Goal: Information Seeking & Learning: Learn about a topic

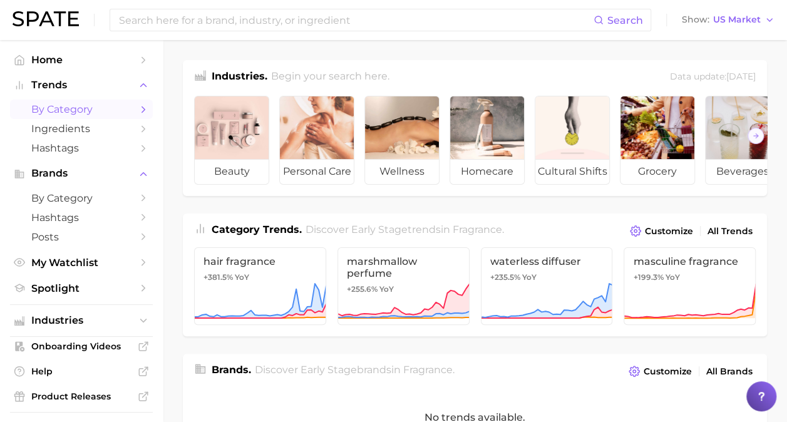
click at [60, 114] on span "by Category" at bounding box center [81, 109] width 100 height 12
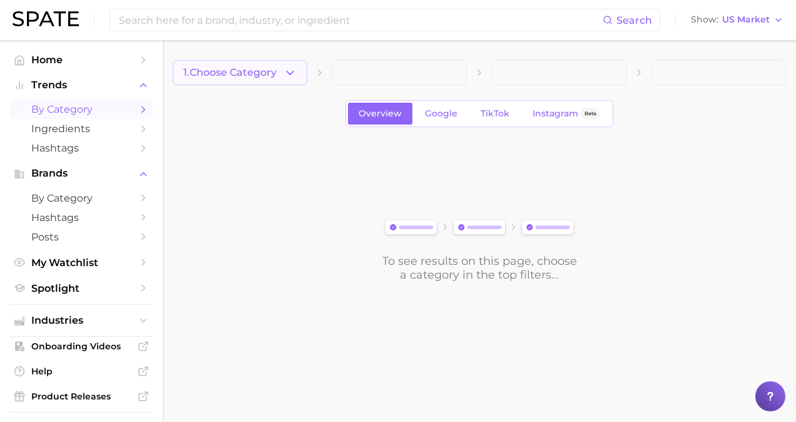
click at [292, 79] on button "1. Choose Category" at bounding box center [240, 72] width 135 height 25
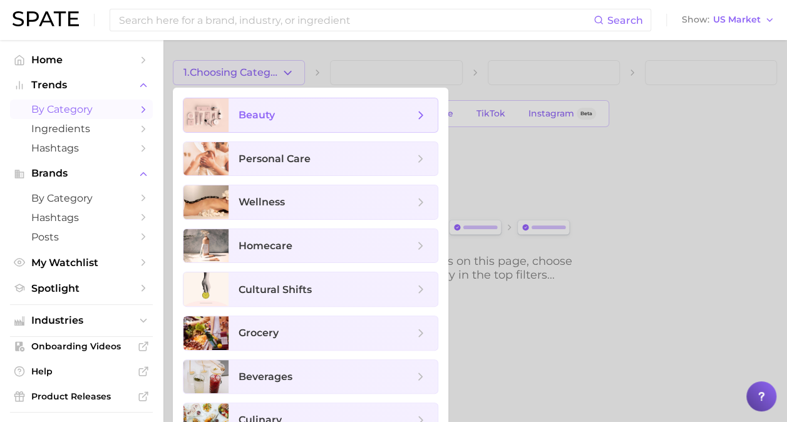
click at [294, 123] on span "beauty" at bounding box center [333, 115] width 209 height 34
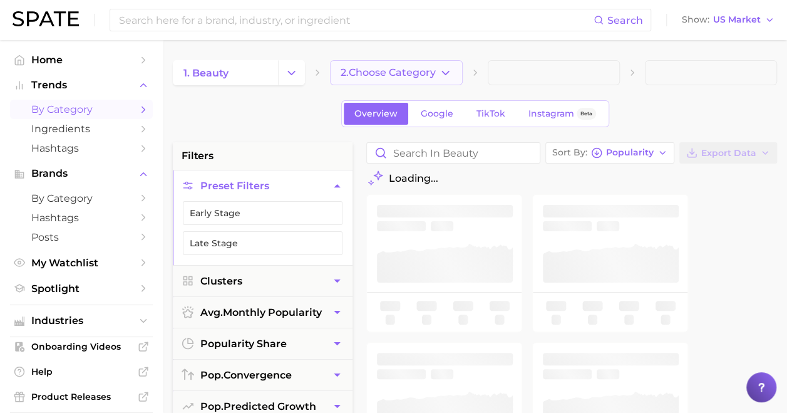
click at [402, 71] on span "2. Choose Category" at bounding box center [388, 72] width 95 height 11
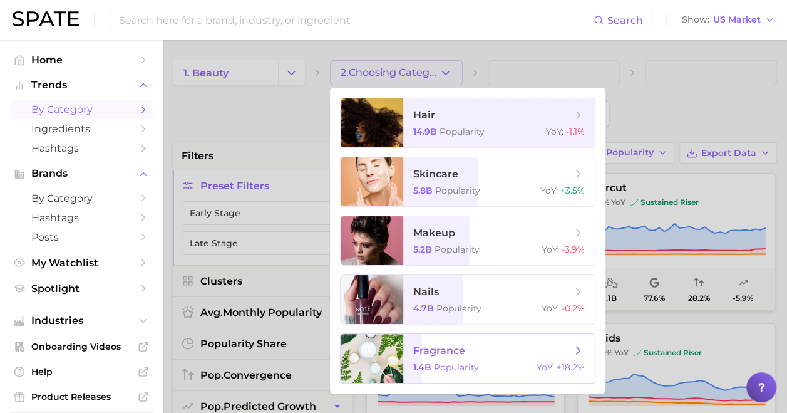
click at [507, 341] on span "fragrance 1.4b Popularity YoY : +18.2%" at bounding box center [499, 358] width 192 height 49
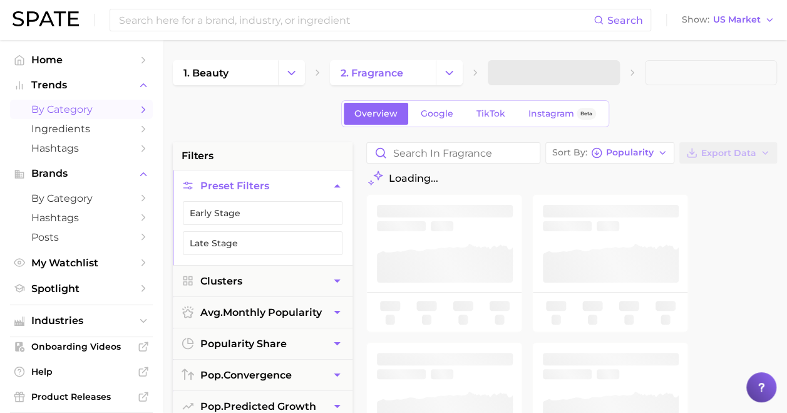
click at [556, 75] on span at bounding box center [554, 72] width 132 height 25
click at [556, 75] on span "3. Subcategory" at bounding box center [536, 72] width 76 height 11
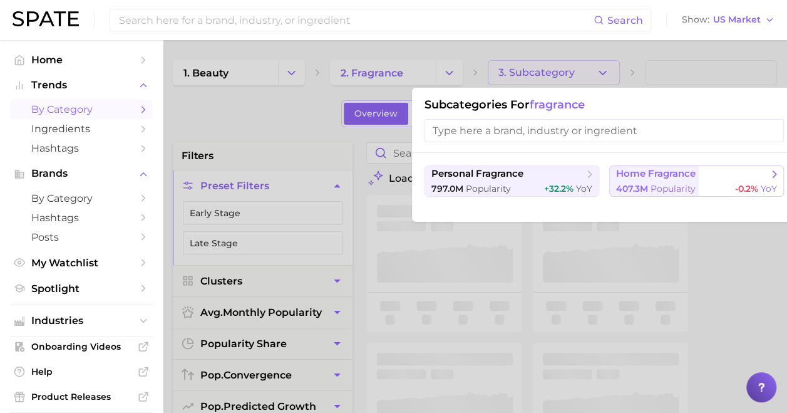
click at [682, 178] on span "home fragrance" at bounding box center [656, 174] width 80 height 12
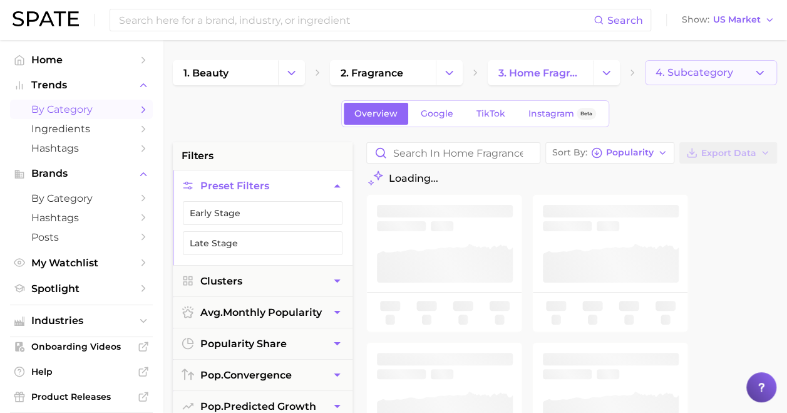
click at [677, 67] on span "4. Subcategory" at bounding box center [695, 72] width 78 height 11
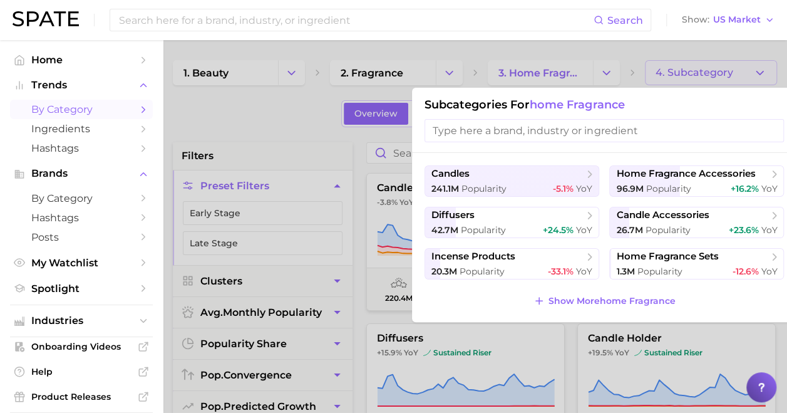
click at [511, 131] on input "search" at bounding box center [604, 130] width 359 height 23
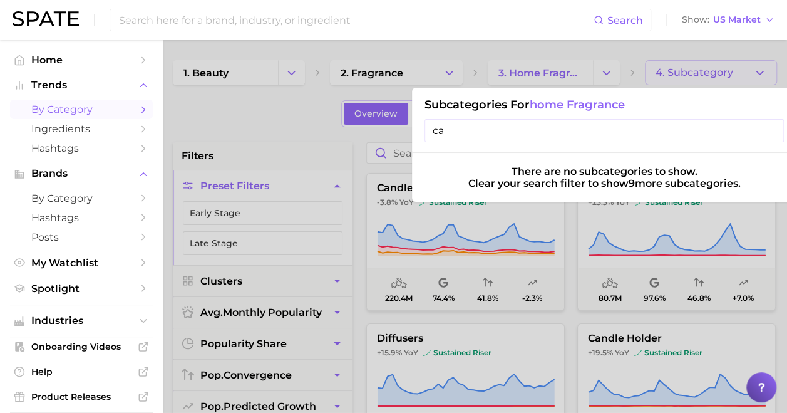
type input "c"
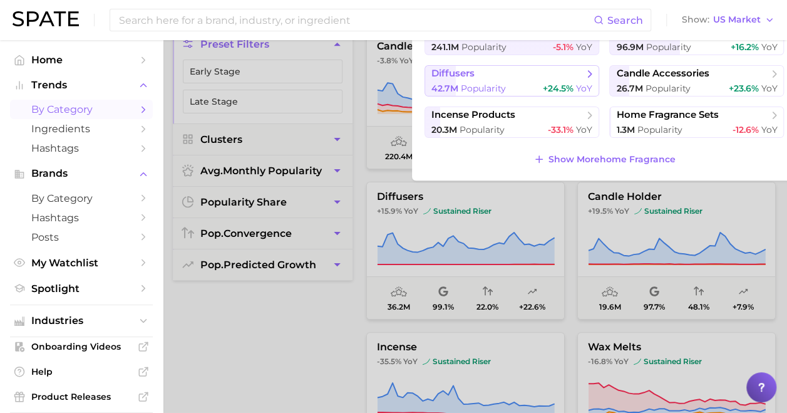
scroll to position [125, 0]
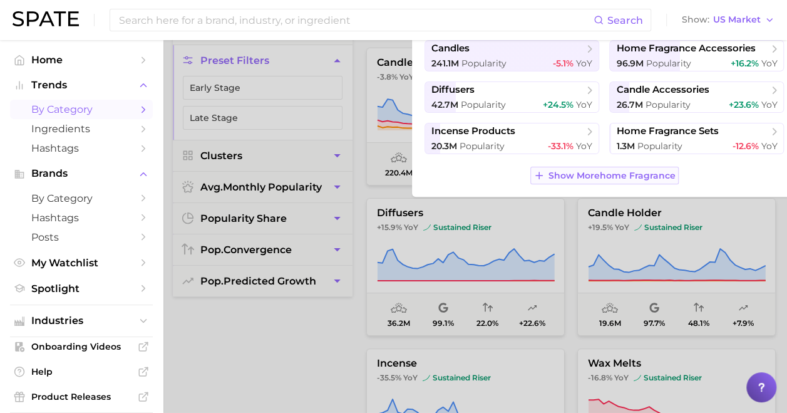
click at [607, 173] on span "Show More home fragrance" at bounding box center [611, 175] width 127 height 11
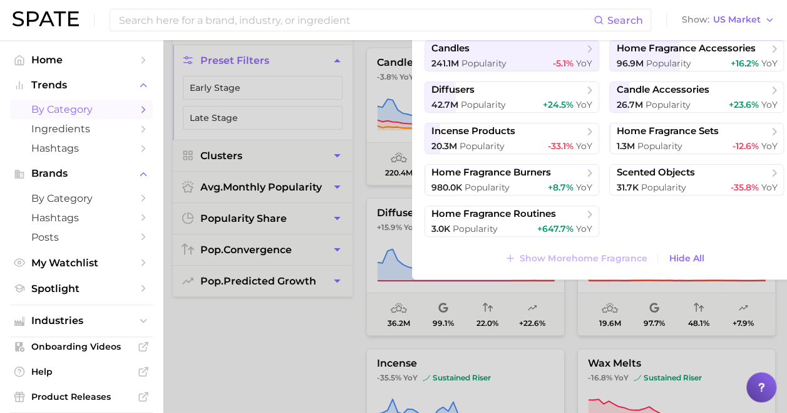
scroll to position [0, 0]
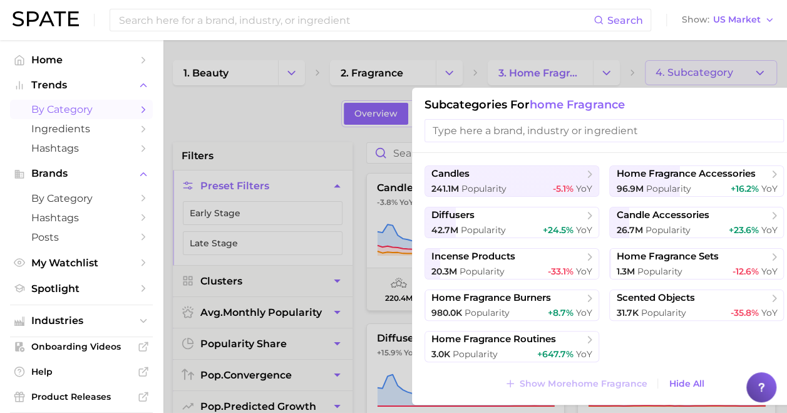
click at [518, 139] on input "search" at bounding box center [604, 130] width 359 height 23
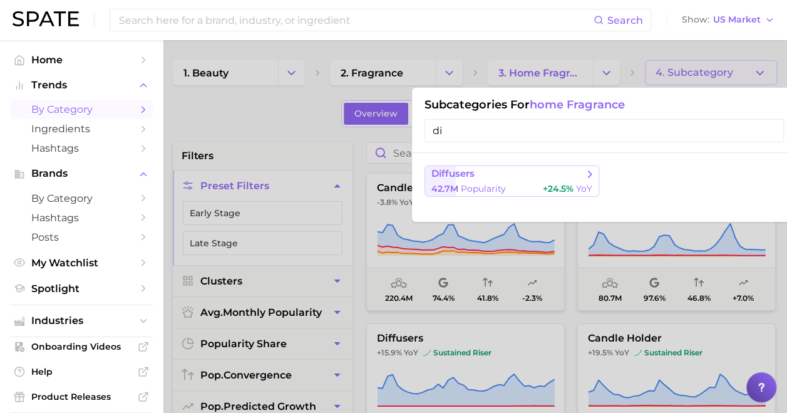
type input "di"
click at [509, 190] on div "42.7m Popularity +24.5% YoY" at bounding box center [511, 189] width 161 height 12
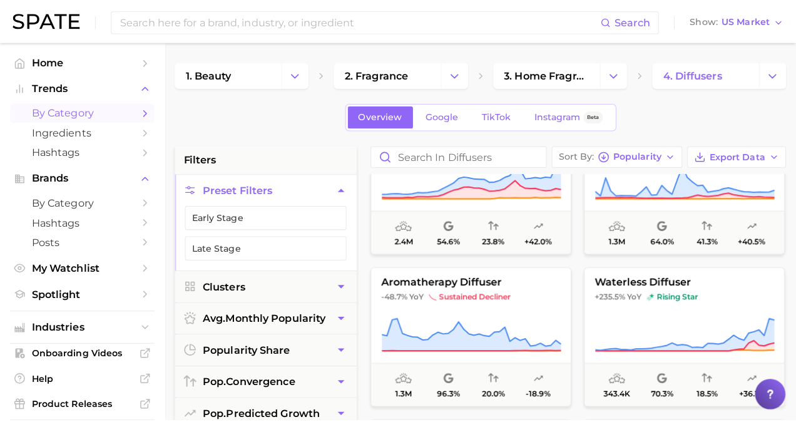
scroll to position [250, 0]
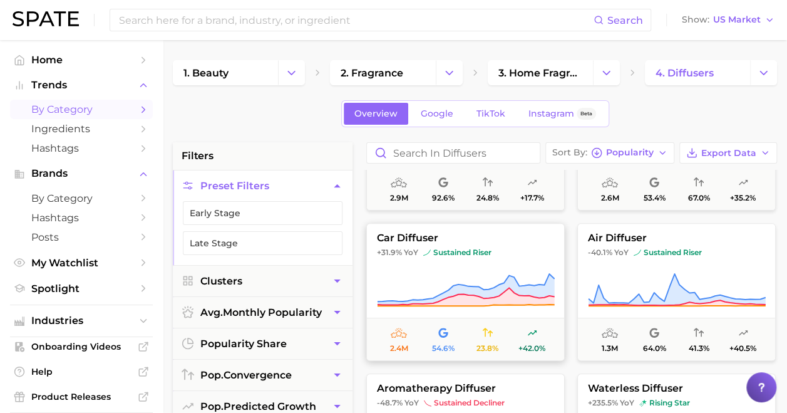
drag, startPoint x: 516, startPoint y: 252, endPoint x: 479, endPoint y: 230, distance: 42.6
click at [479, 230] on button "car diffuser +31.9% YoY sustained riser 2.4m 54.6% 23.8% +42.0%" at bounding box center [465, 292] width 198 height 138
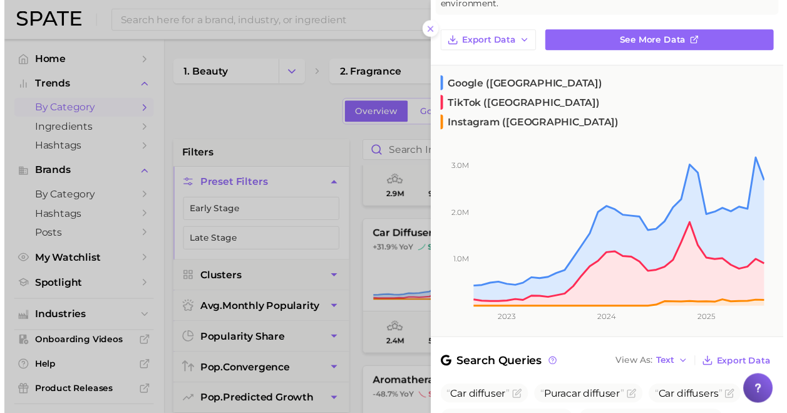
scroll to position [0, 0]
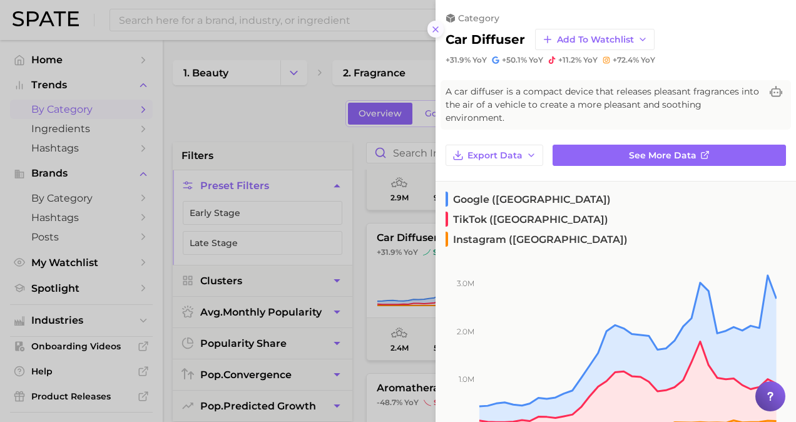
drag, startPoint x: 434, startPoint y: 28, endPoint x: 532, endPoint y: 48, distance: 100.3
click at [435, 28] on line at bounding box center [435, 29] width 5 height 5
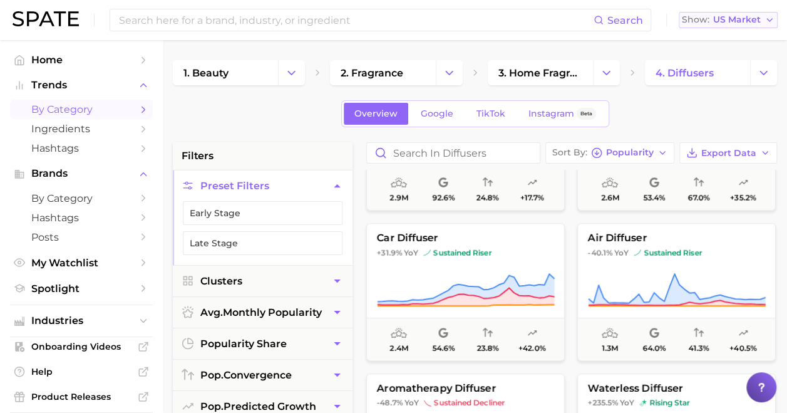
click at [760, 19] on span "US Market" at bounding box center [737, 19] width 48 height 7
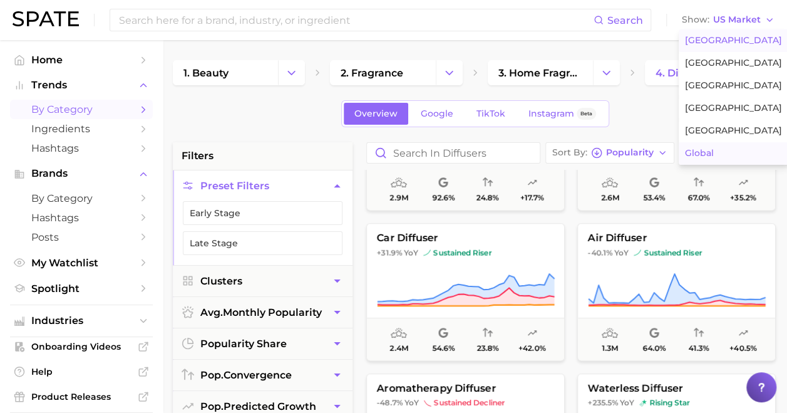
click at [719, 153] on button "Global" at bounding box center [734, 153] width 110 height 23
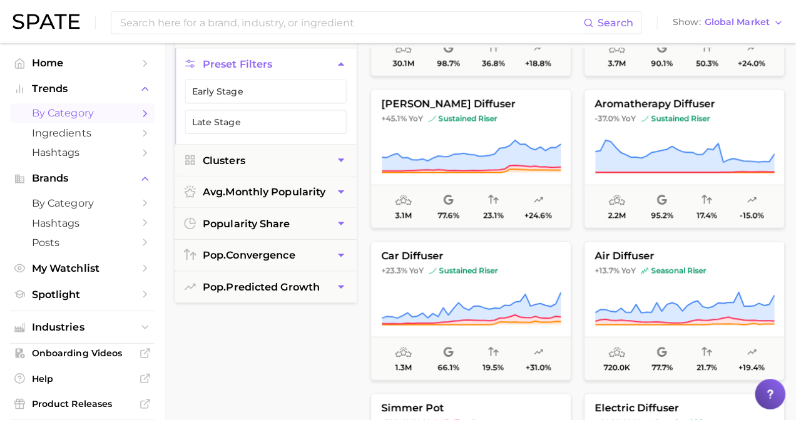
scroll to position [125, 0]
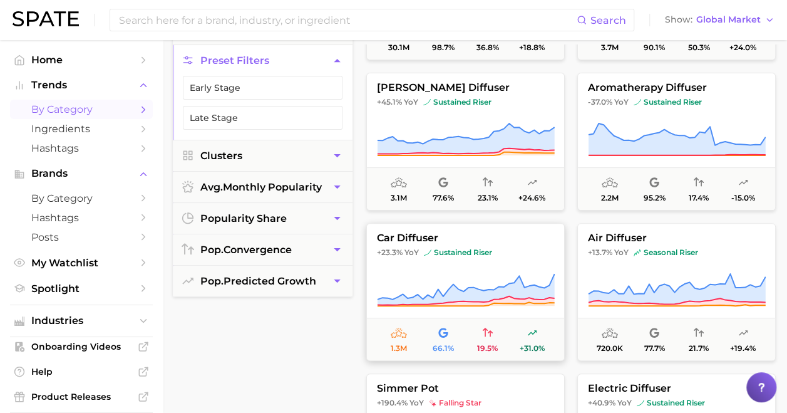
click at [529, 245] on button "car diffuser +23.3% YoY sustained riser 1.3m 66.1% 19.5% +31.0%" at bounding box center [465, 292] width 198 height 138
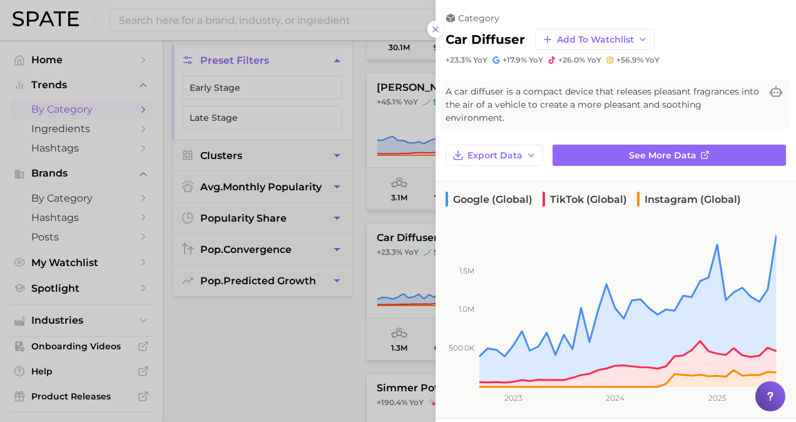
click at [252, 363] on div at bounding box center [398, 211] width 796 height 422
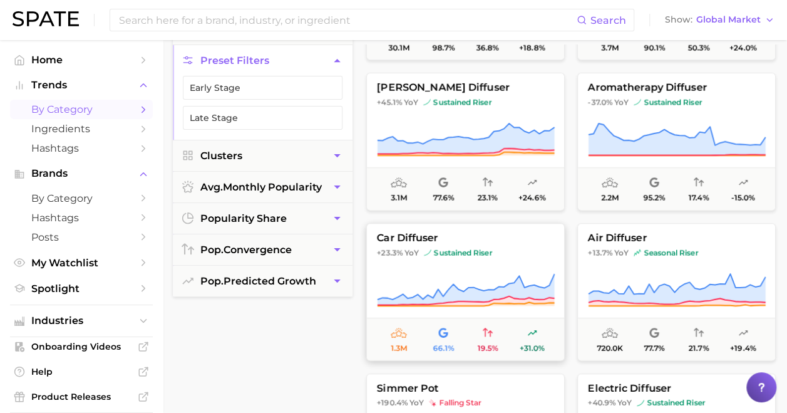
click at [549, 247] on span "+23.3% YoY sustained riser" at bounding box center [465, 252] width 197 height 10
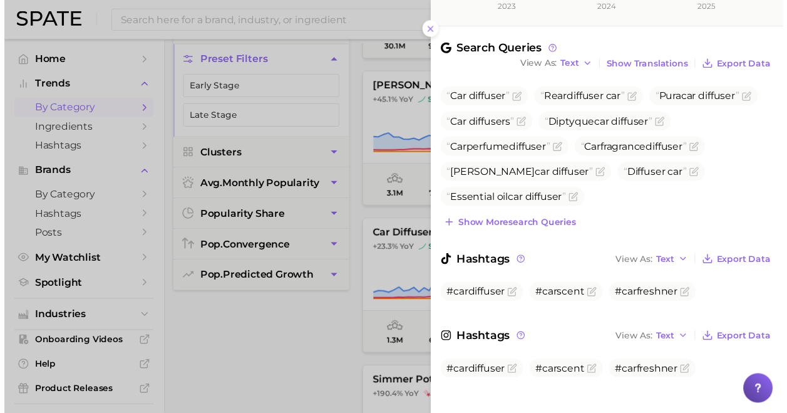
scroll to position [401, 0]
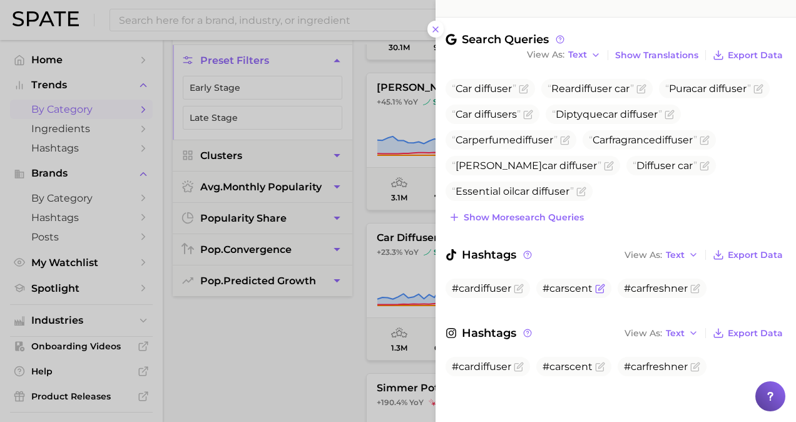
click at [560, 286] on span "#carscent" at bounding box center [568, 288] width 50 height 12
click at [601, 287] on icon "Flag as miscategorized or irrelevant" at bounding box center [602, 287] width 6 height 6
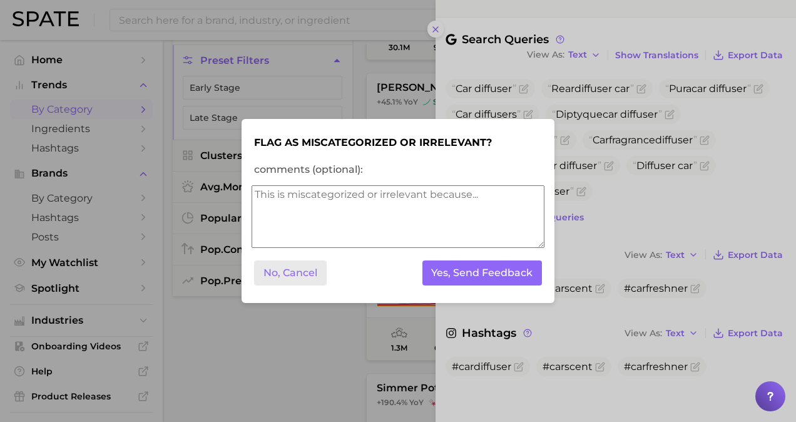
click at [309, 277] on button "No, Cancel" at bounding box center [290, 273] width 73 height 26
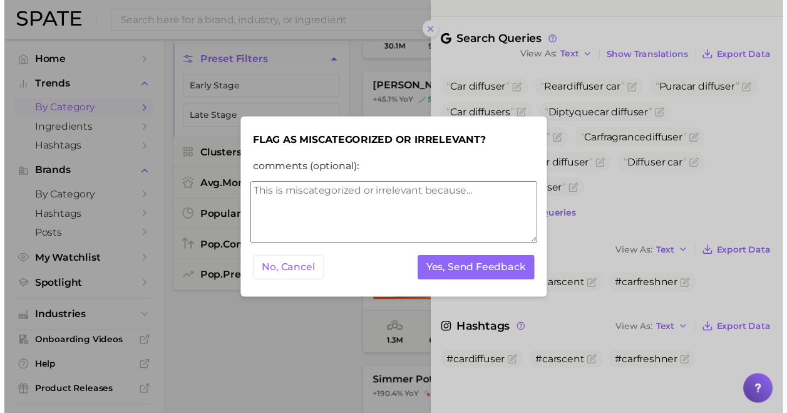
scroll to position [0, 0]
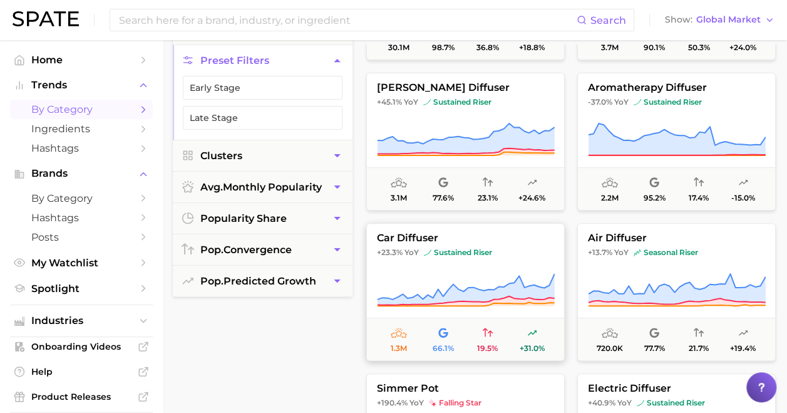
click at [529, 245] on button "car diffuser +23.3% YoY sustained riser 1.3m 66.1% 19.5% +31.0%" at bounding box center [465, 292] width 198 height 138
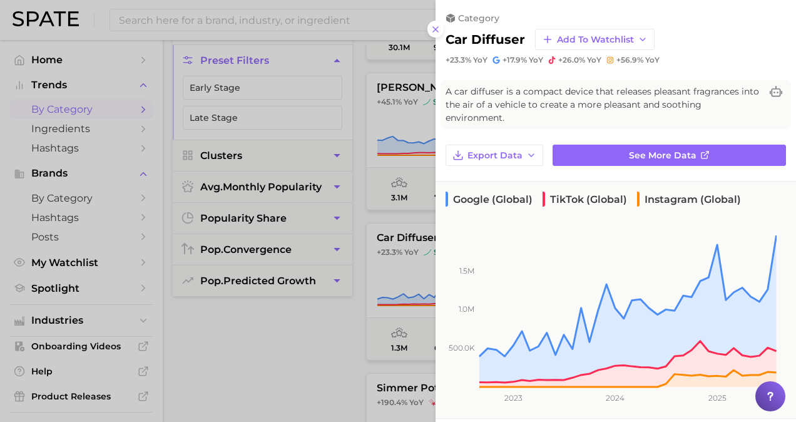
click at [307, 368] on div at bounding box center [398, 211] width 796 height 422
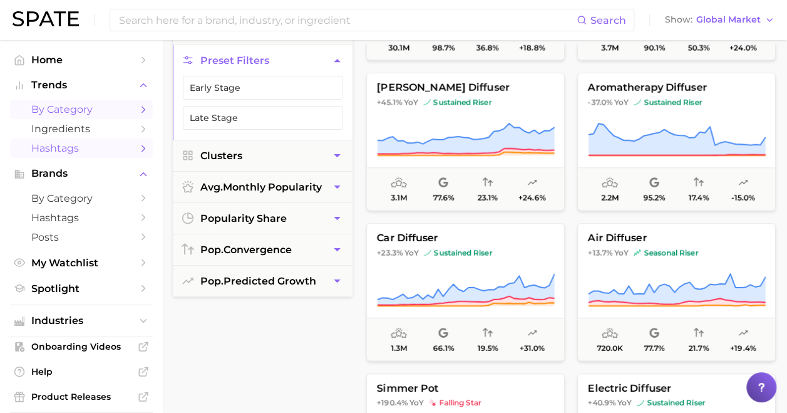
click at [89, 147] on span "Hashtags" at bounding box center [81, 148] width 100 height 12
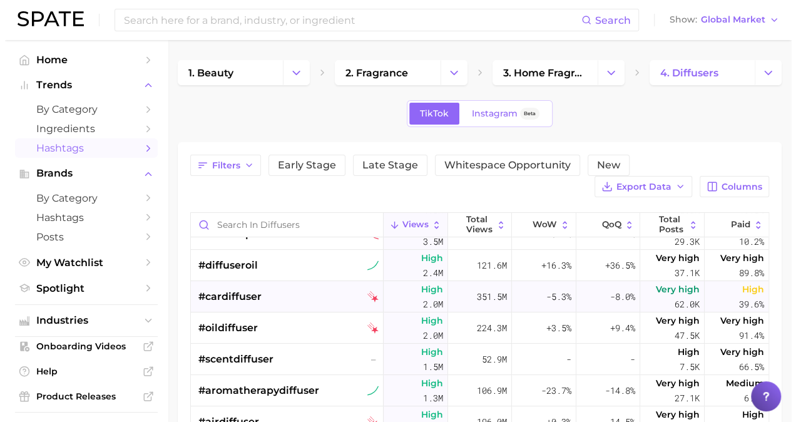
scroll to position [63, 0]
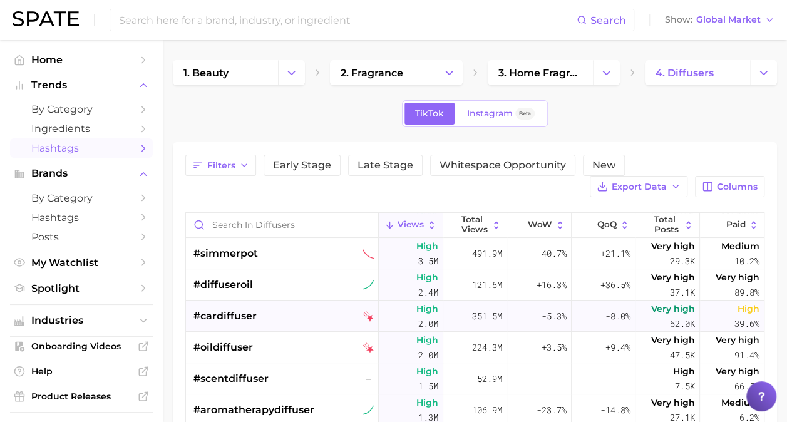
click at [286, 316] on div "#cardiffuser" at bounding box center [283, 316] width 180 height 31
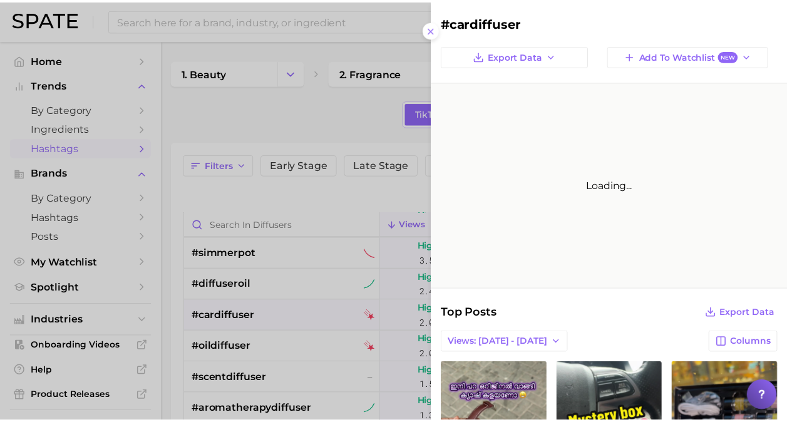
scroll to position [0, 0]
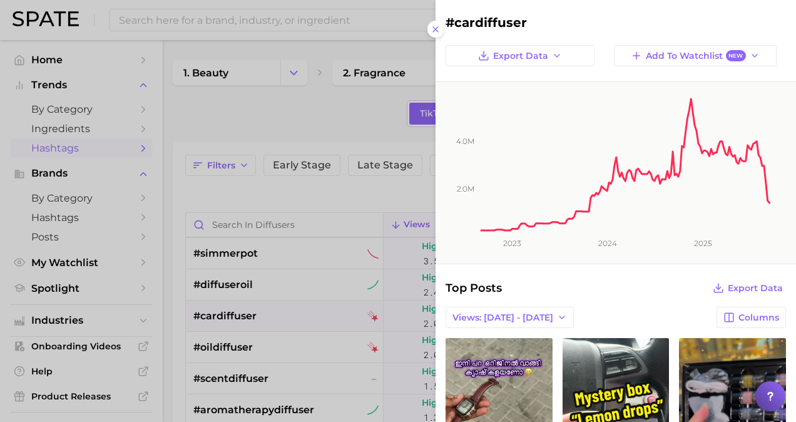
click at [438, 31] on line at bounding box center [435, 29] width 5 height 5
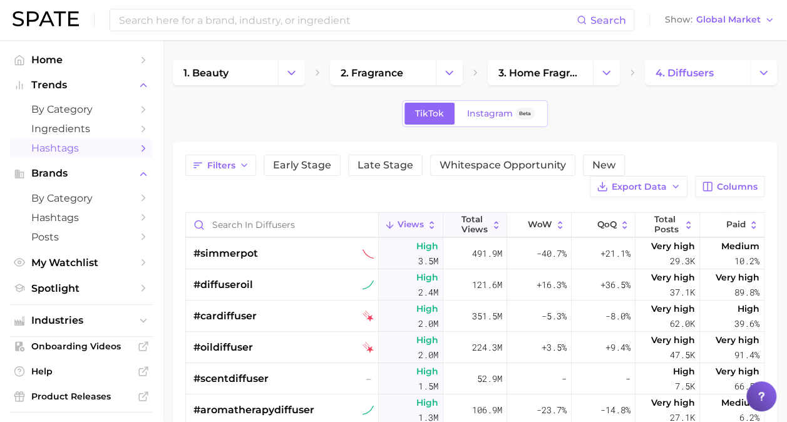
click at [472, 223] on span "Total Views" at bounding box center [474, 224] width 27 height 19
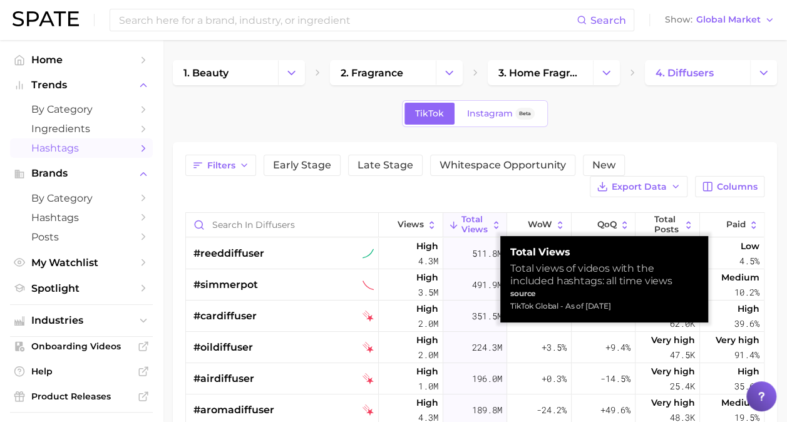
click at [472, 223] on span "Total Views" at bounding box center [474, 224] width 27 height 19
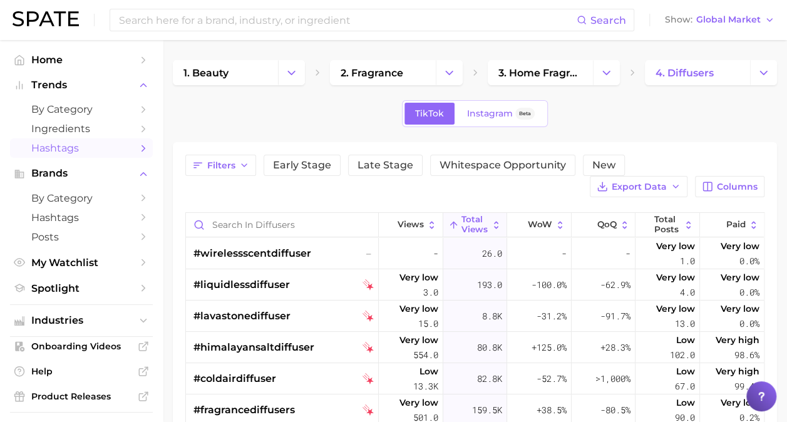
click at [483, 226] on button "Total Views" at bounding box center [475, 225] width 64 height 24
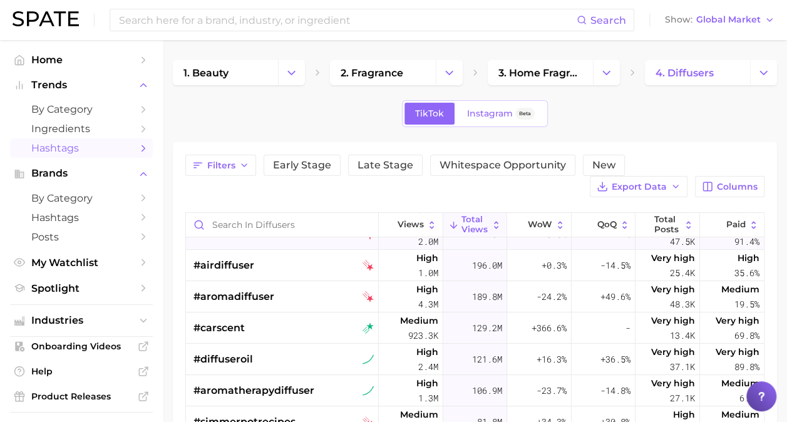
scroll to position [125, 0]
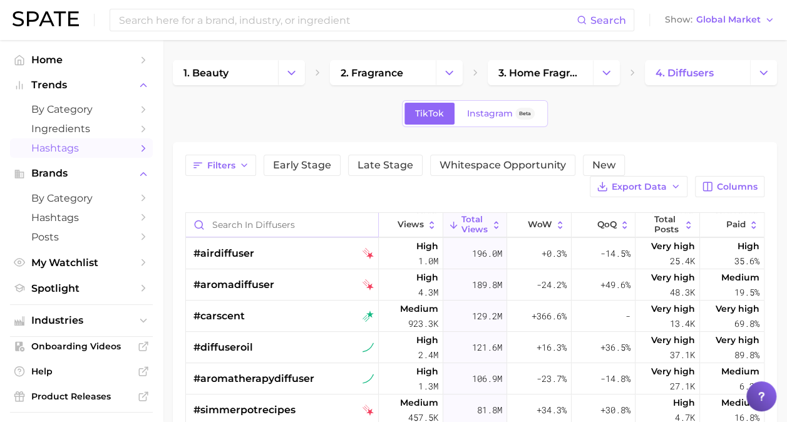
click at [265, 228] on input "Search in diffusers" at bounding box center [282, 225] width 192 height 24
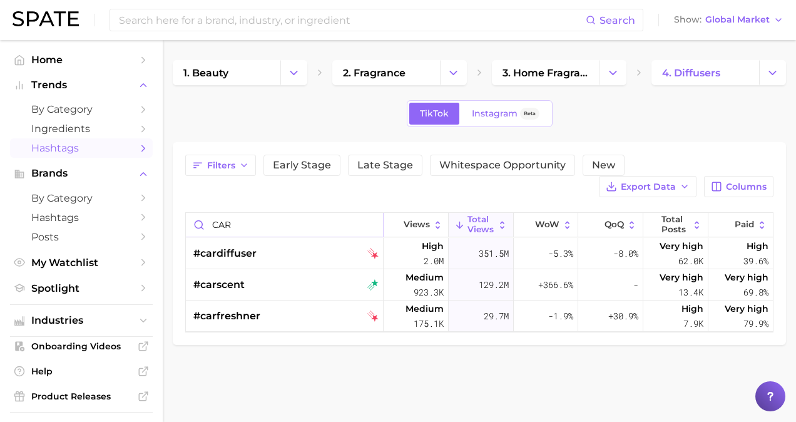
type input "CAR"
click at [743, 185] on span "Columns" at bounding box center [746, 187] width 41 height 11
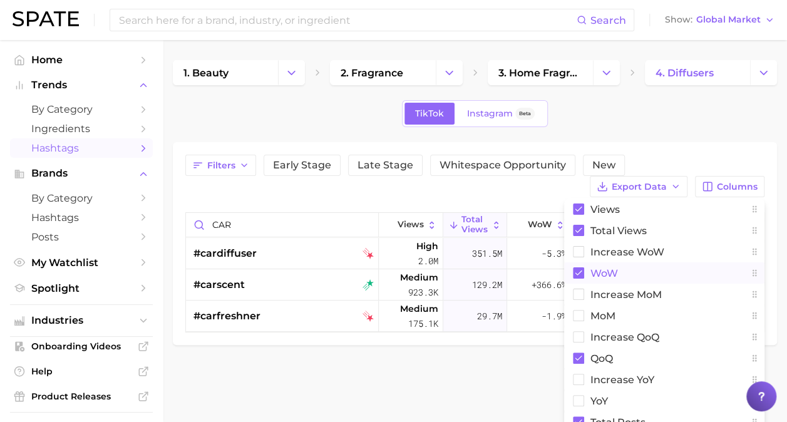
click at [582, 277] on rect at bounding box center [578, 272] width 11 height 11
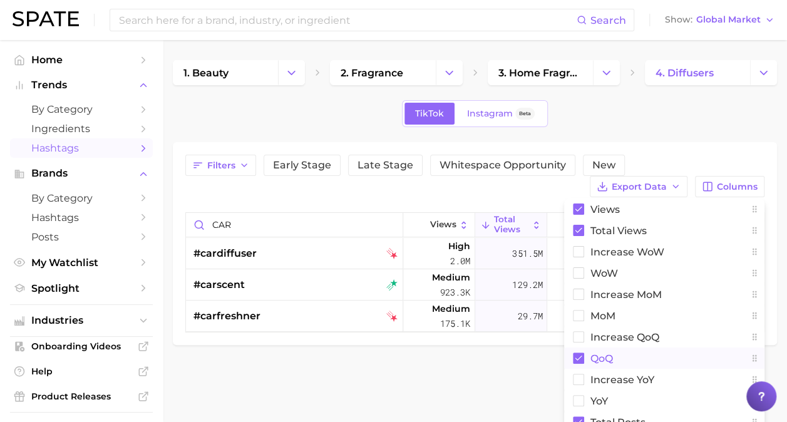
click at [575, 359] on rect at bounding box center [578, 358] width 11 height 11
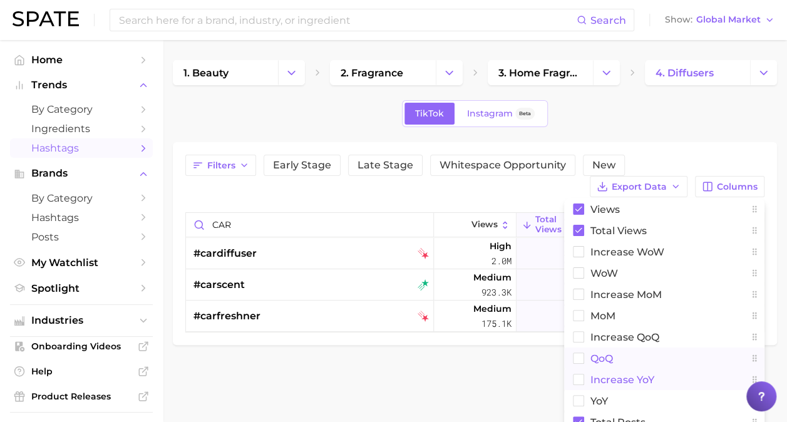
click at [586, 382] on button "increase YoY" at bounding box center [664, 379] width 200 height 21
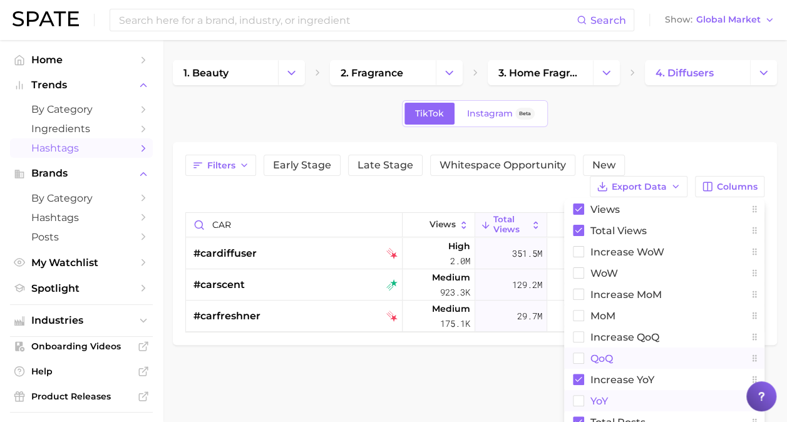
click at [586, 401] on button "YoY" at bounding box center [664, 400] width 200 height 21
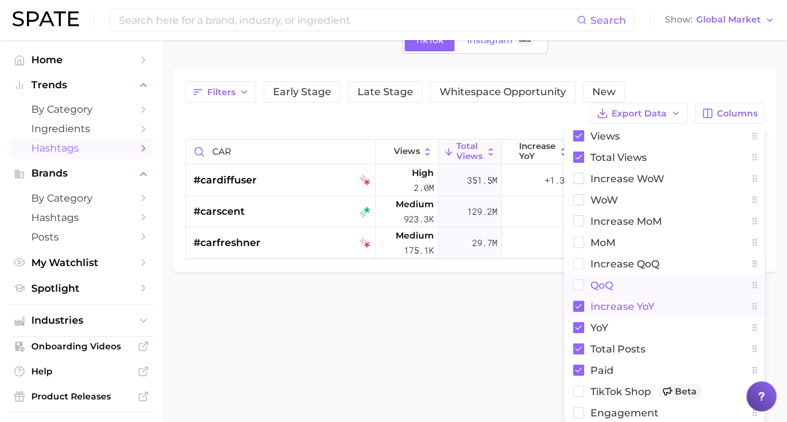
scroll to position [74, 0]
click at [609, 369] on span "Paid" at bounding box center [601, 369] width 23 height 11
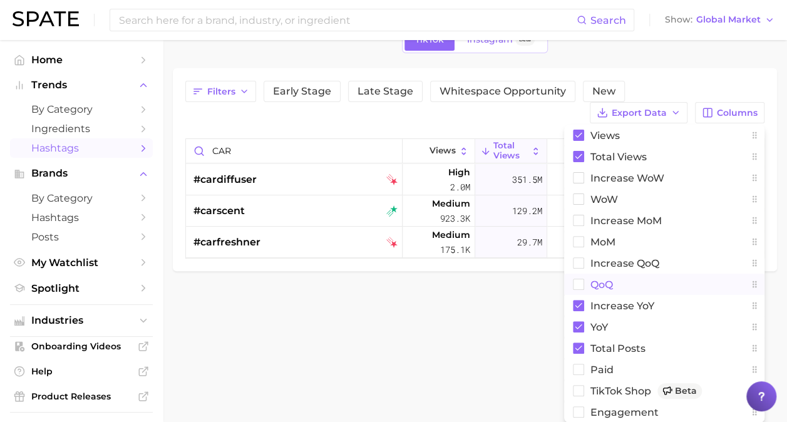
click at [478, 333] on body "Search Show Global Market Home Trends by Category Ingredients Hashtags Brands b…" at bounding box center [393, 137] width 787 height 422
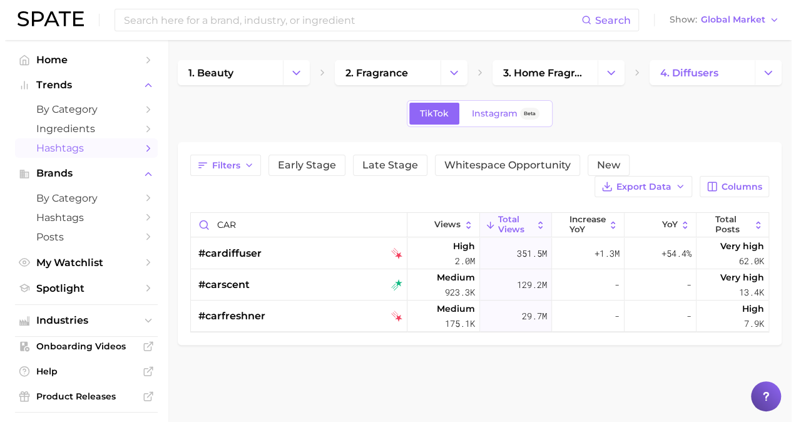
scroll to position [0, 0]
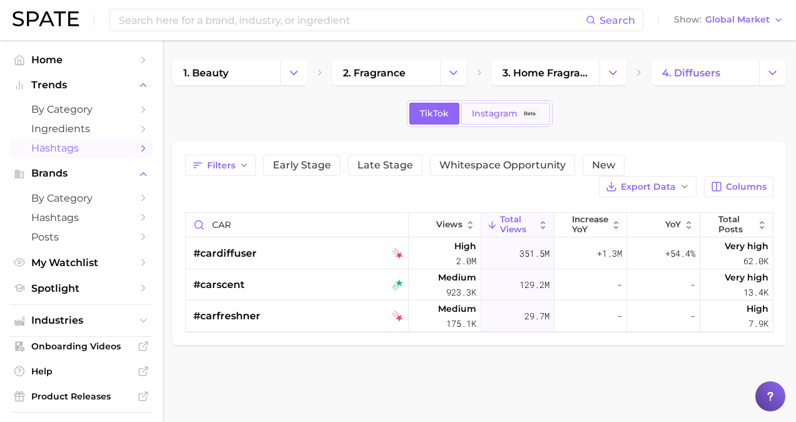
click at [505, 111] on span "Instagram" at bounding box center [495, 113] width 46 height 11
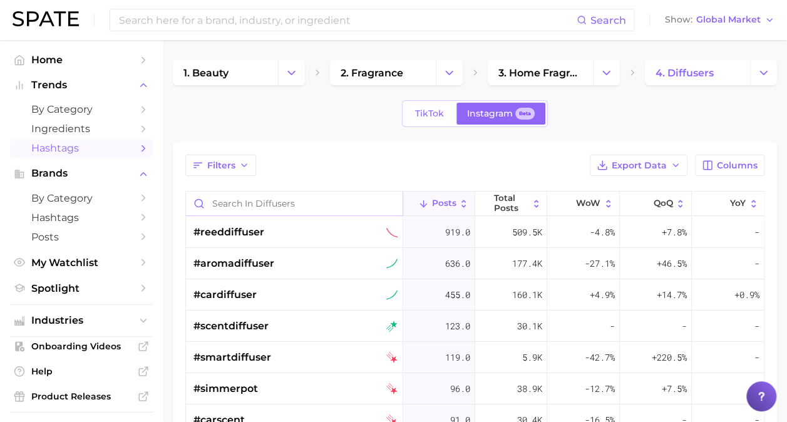
click at [279, 203] on input "Search in diffusers" at bounding box center [294, 204] width 217 height 24
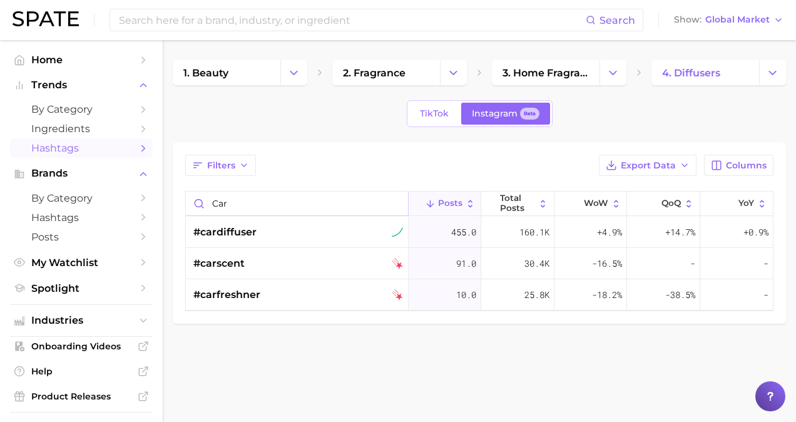
type input "car"
click at [312, 369] on main "1. beauty 2. fragrance 3. home fragrance 4. diffusers TikTok Instagram Beta Fil…" at bounding box center [480, 213] width 634 height 346
click at [352, 152] on div "Filters Export Data Columns car Posts Total Posts WoW QoQ YoY #cardiffuser 455.…" at bounding box center [480, 233] width 614 height 182
